Goal: Task Accomplishment & Management: Use online tool/utility

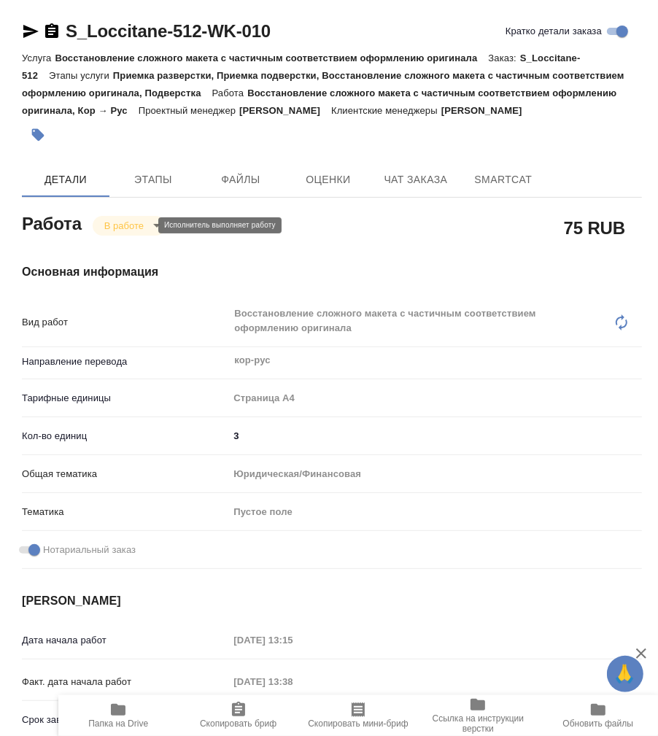
click at [131, 222] on body "🙏 .cls-1 fill:#fff; AWATERA Работы 0 Чаты График Выйти S_Loccitane-512-WK-010 К…" at bounding box center [329, 368] width 658 height 736
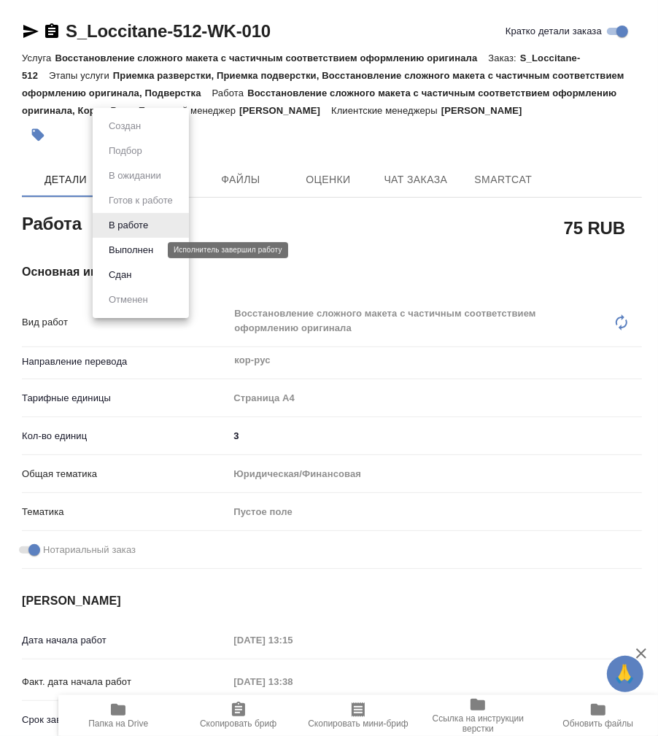
click at [132, 250] on button "Выполнен" at bounding box center [130, 250] width 53 height 16
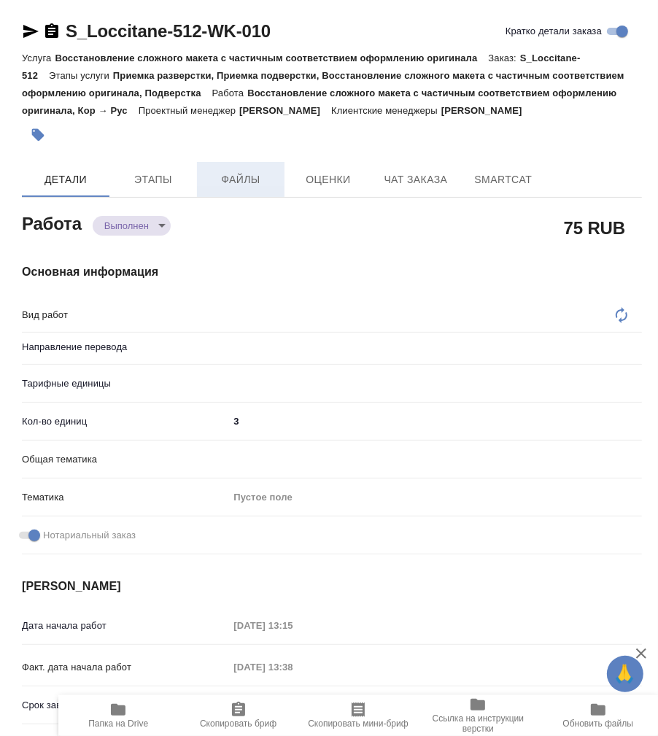
type textarea "x"
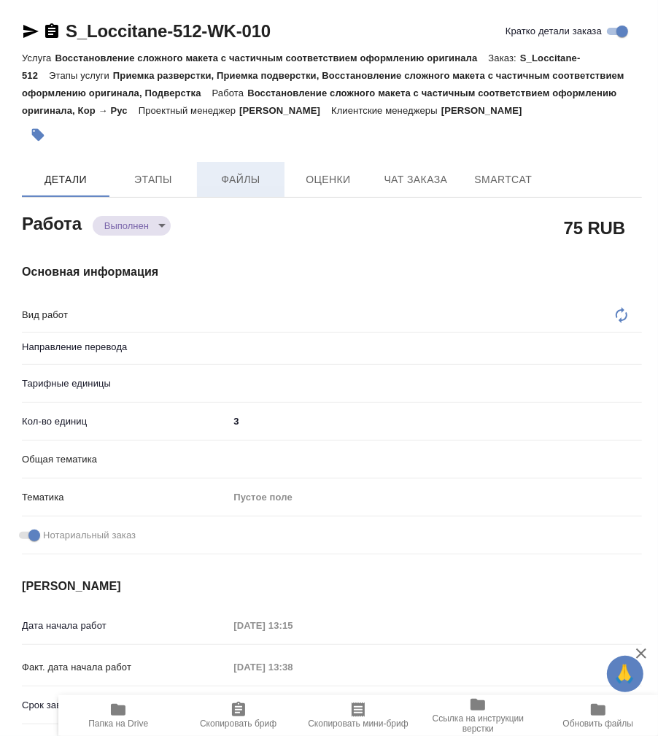
type textarea "x"
type textarea "Восстановление сложного макета с частичным соответствием оформлению оригинала"
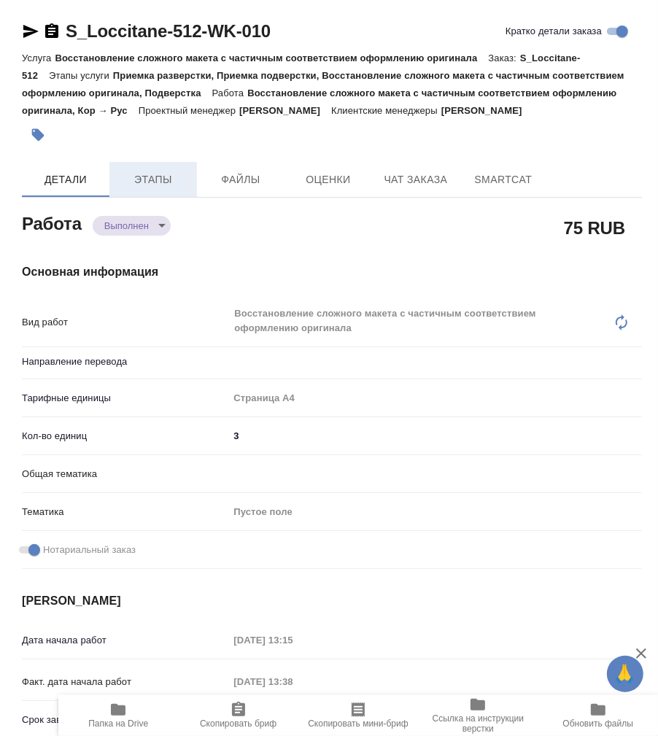
type textarea "x"
type input "кор-рус"
type textarea "x"
type input "DTPlight"
type textarea "x"
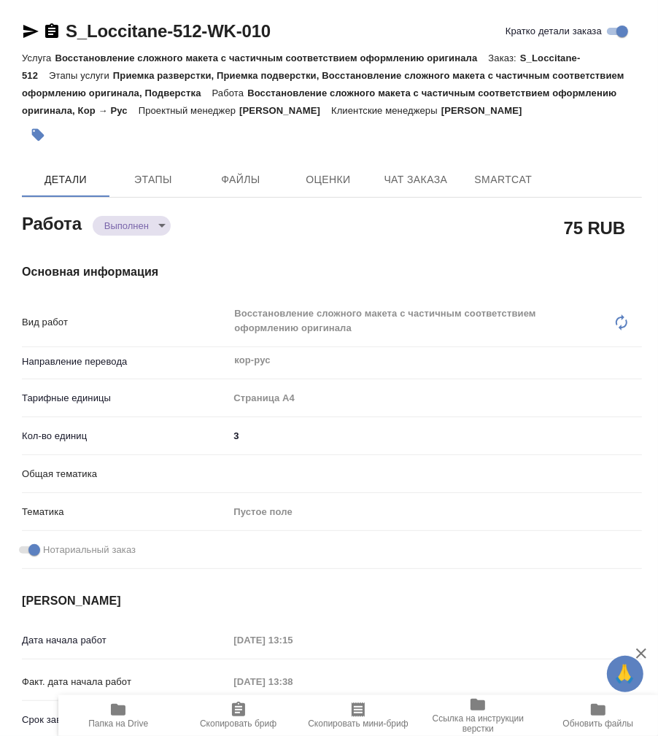
type textarea "x"
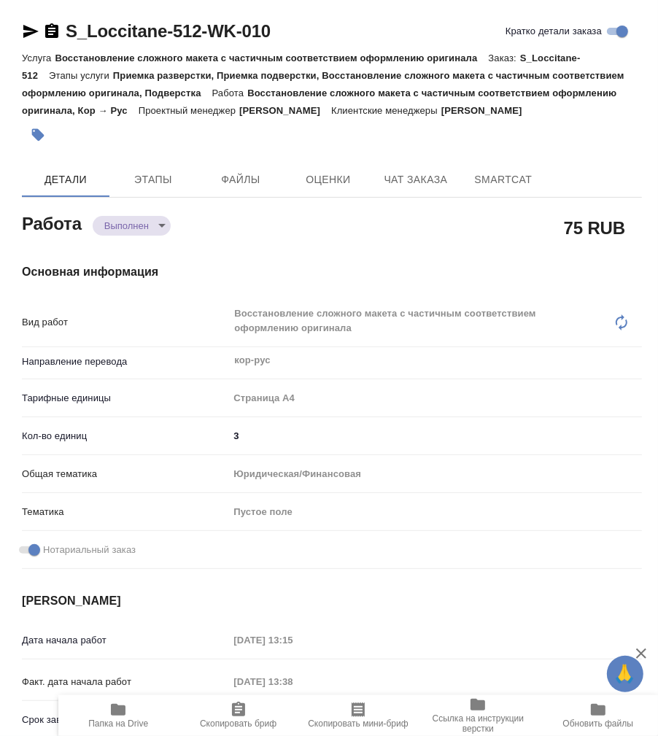
type textarea "x"
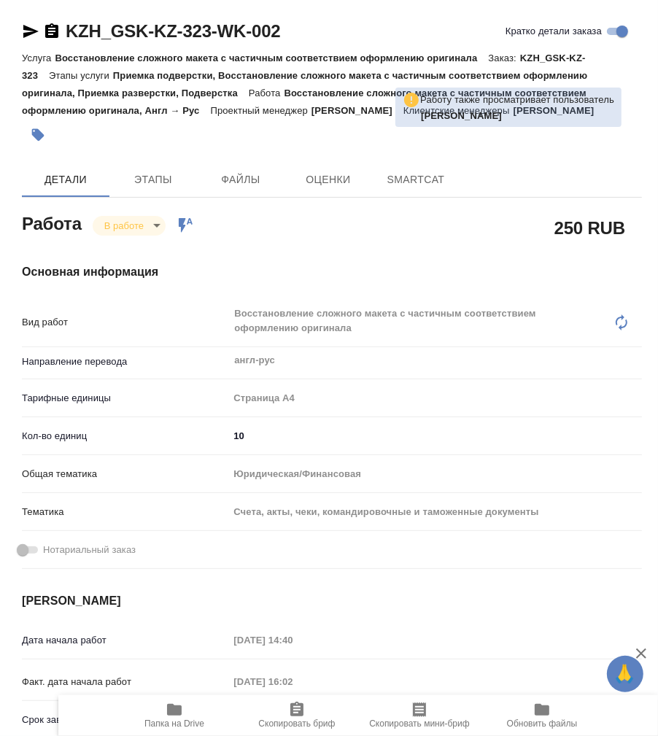
type textarea "x"
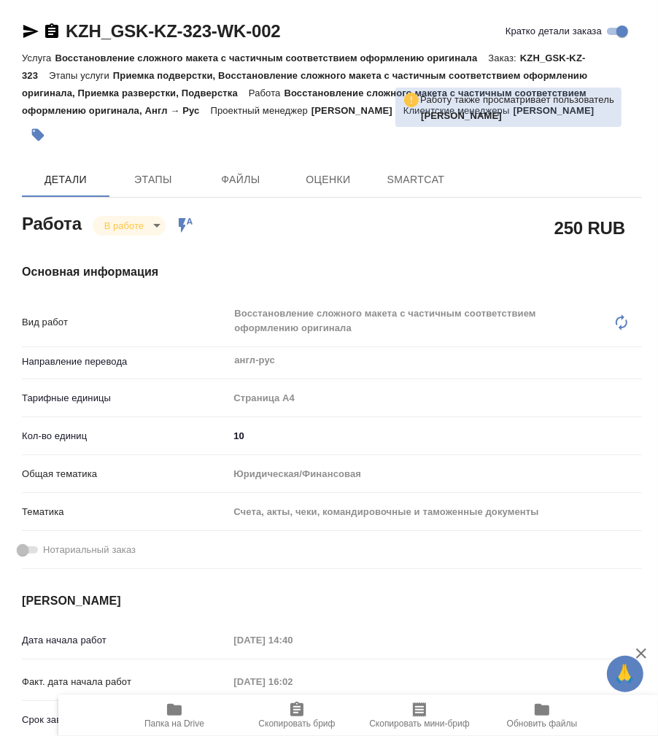
type textarea "x"
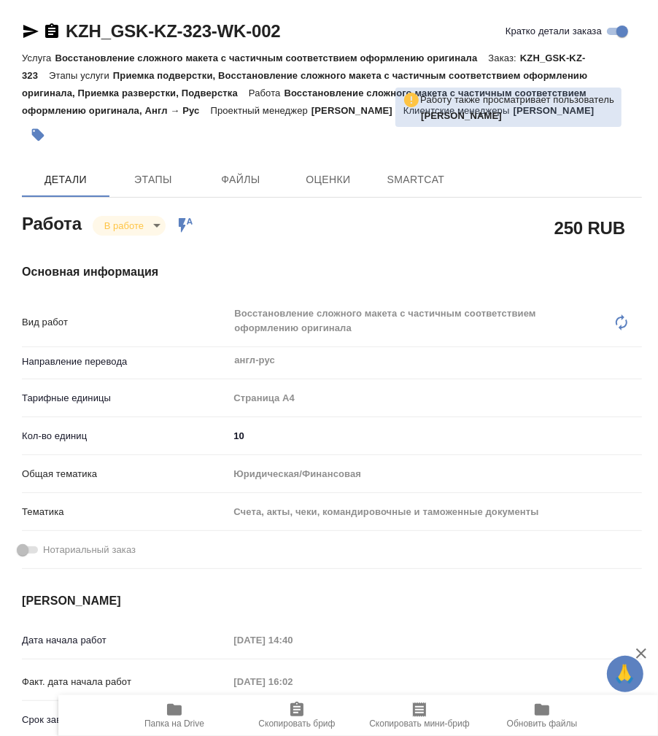
type textarea "x"
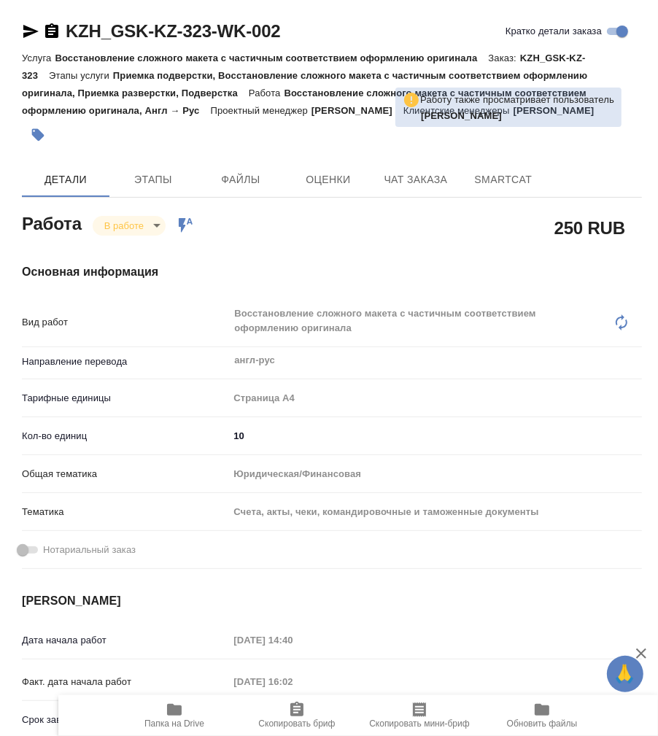
type textarea "x"
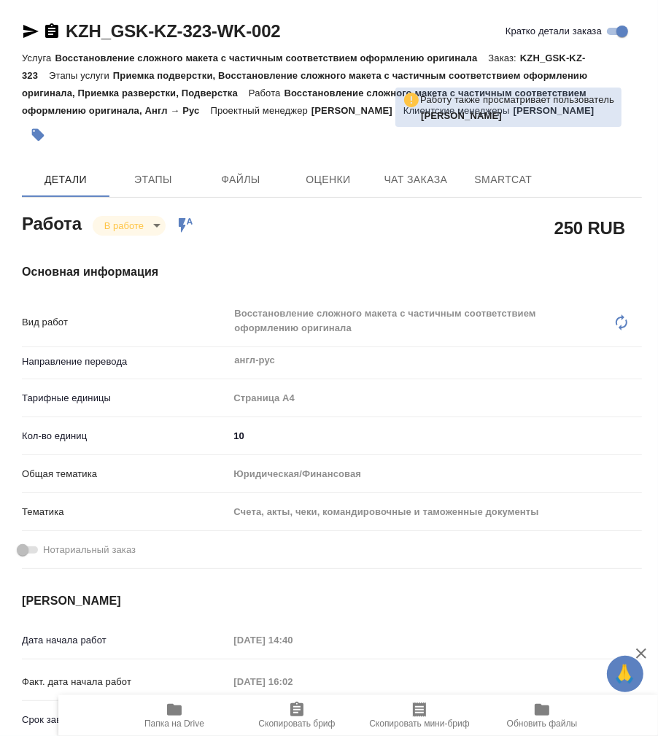
type textarea "x"
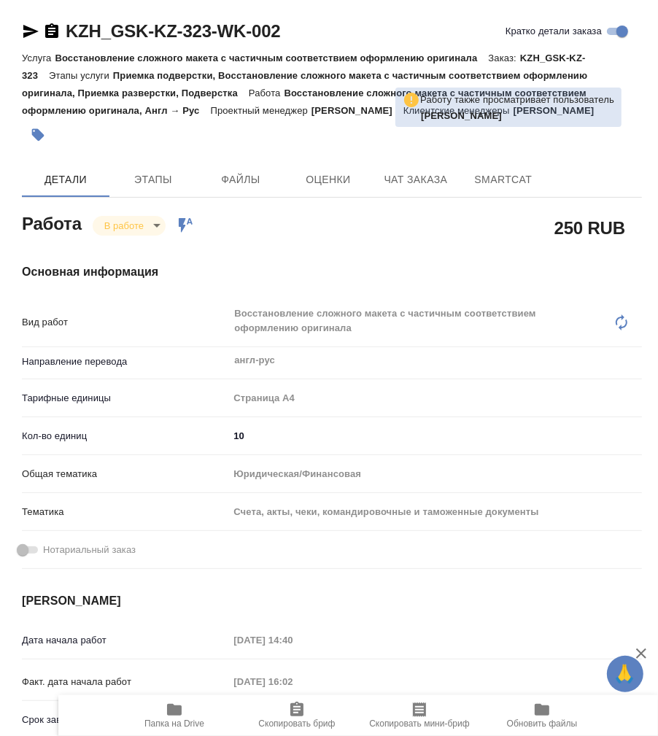
type textarea "x"
